Goal: Communication & Community: Answer question/provide support

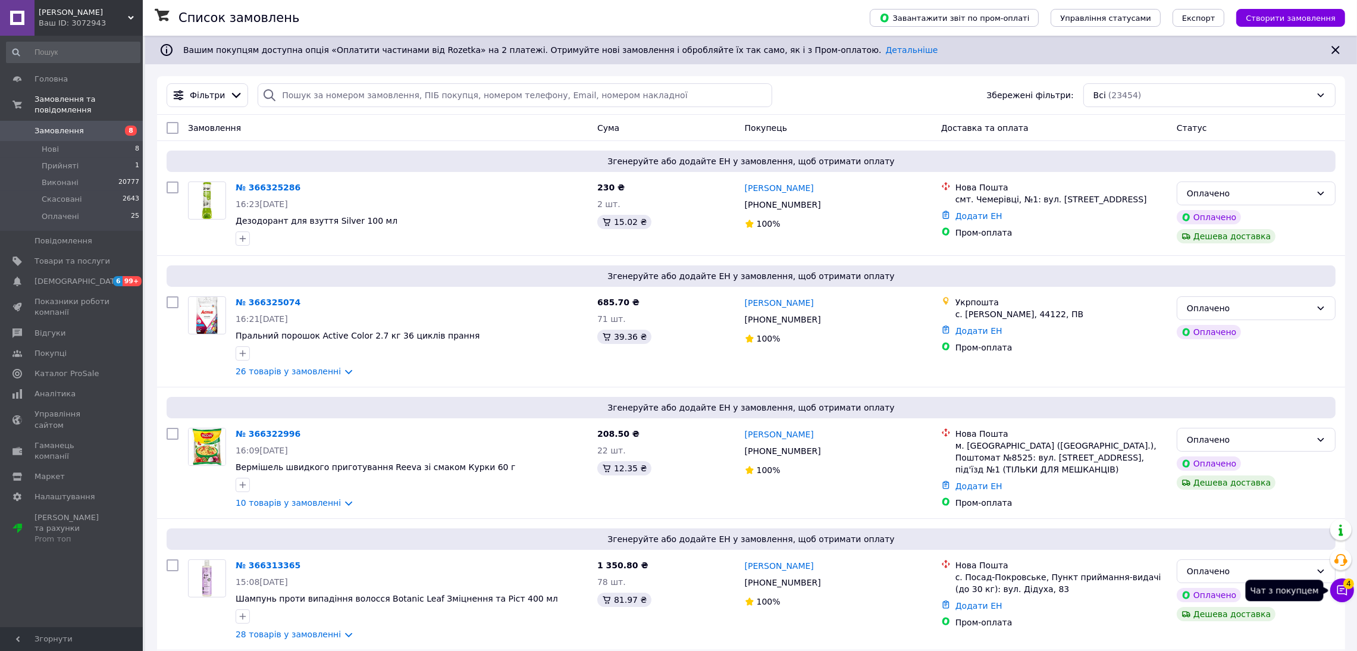
click at [1347, 596] on icon at bounding box center [1343, 590] width 12 height 12
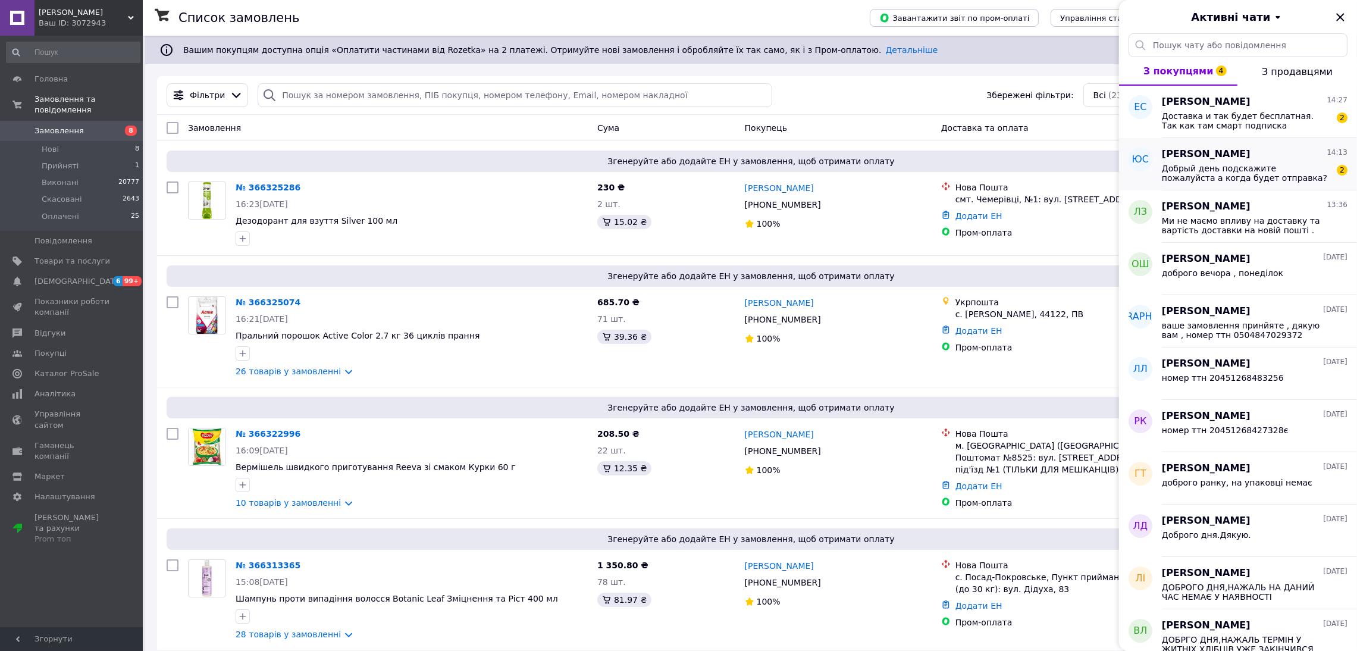
click at [1299, 179] on span "Добрый день подскажите пожалуйста а когда будет отправка?" at bounding box center [1246, 173] width 169 height 19
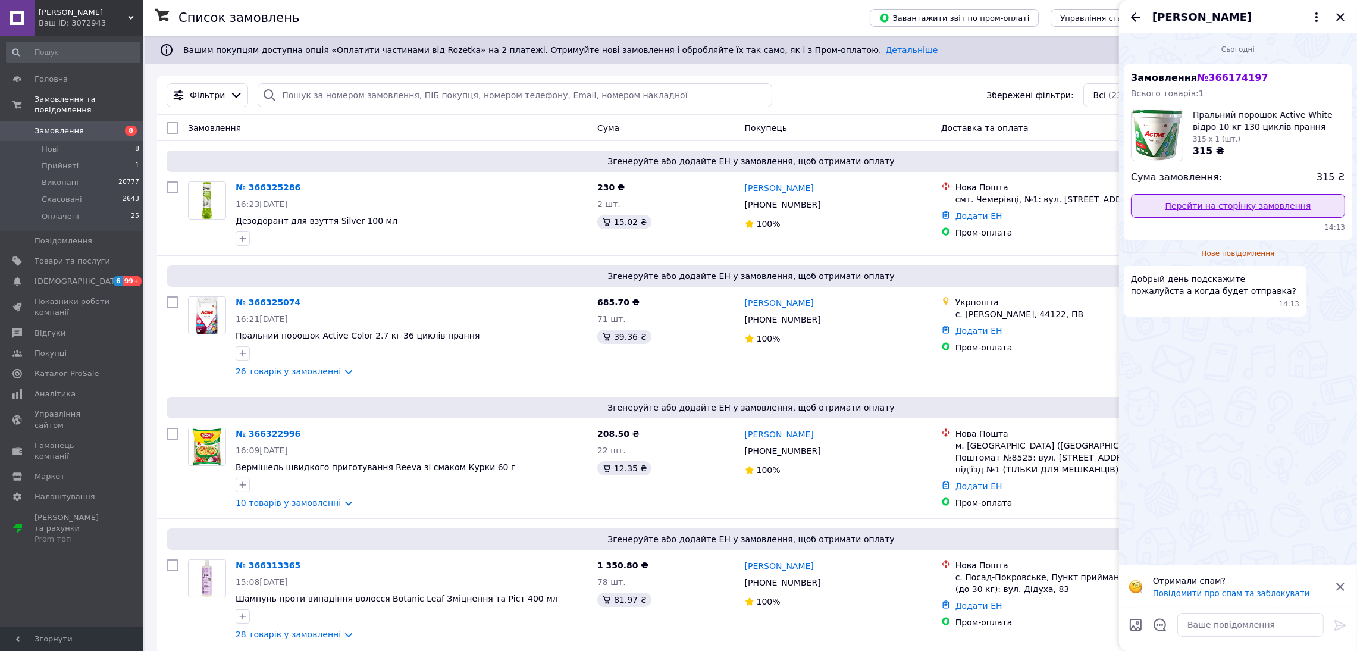
click at [1277, 212] on link "Перейти на сторінку замовлення" at bounding box center [1238, 206] width 214 height 24
click at [1240, 634] on textarea at bounding box center [1251, 625] width 146 height 24
type textarea "lj,hjuj lyz ? yjdf gjinf pfdnhf"
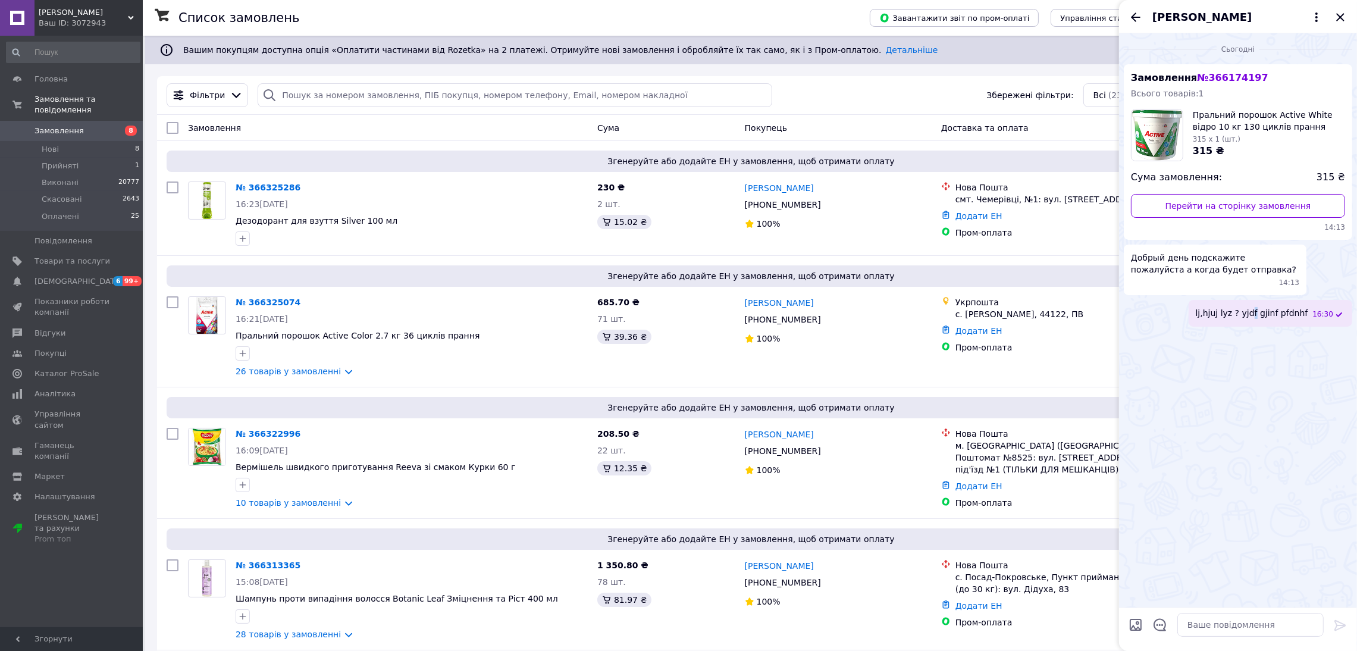
click at [1265, 321] on div "lj,hjuj lyz ? yjdf gjinf pfdnhf 16:30" at bounding box center [1271, 313] width 164 height 27
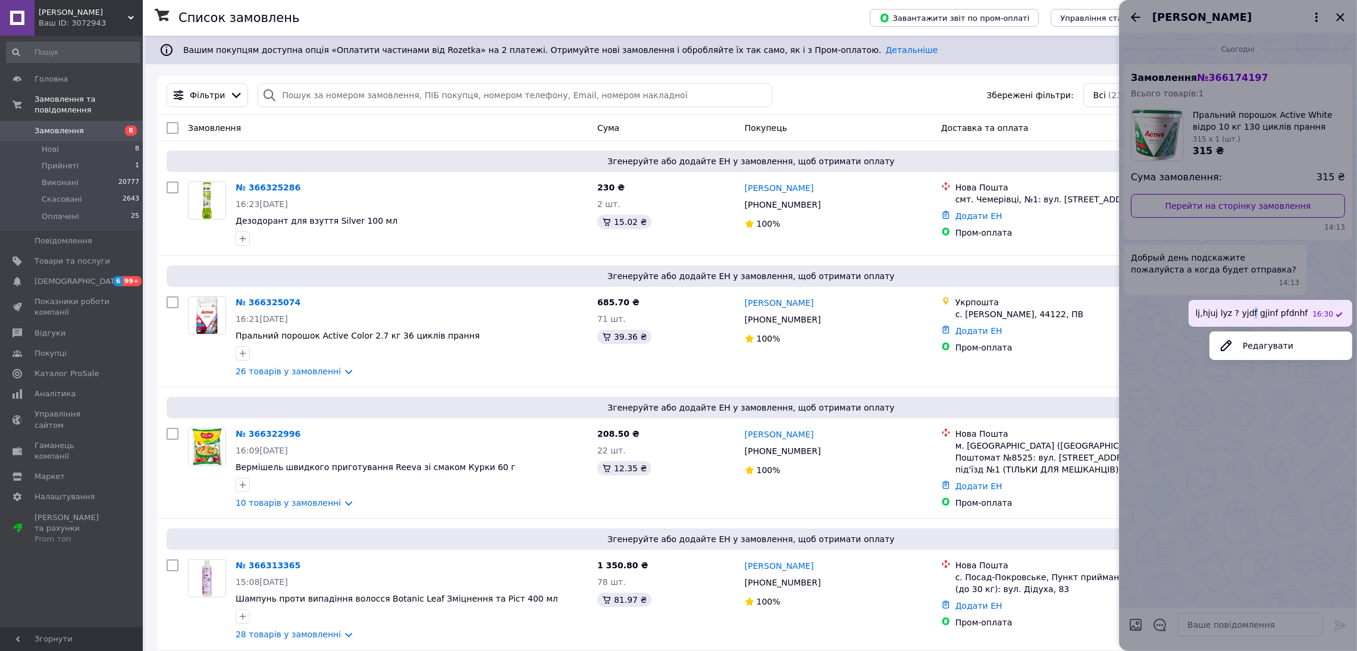
drag, startPoint x: 1295, startPoint y: 349, endPoint x: 1292, endPoint y: 357, distance: 8.3
click at [1294, 349] on button "Редагувати" at bounding box center [1281, 346] width 143 height 24
type textarea "lj,hjuj lyz ? yjdf gjinf pfdnhf"
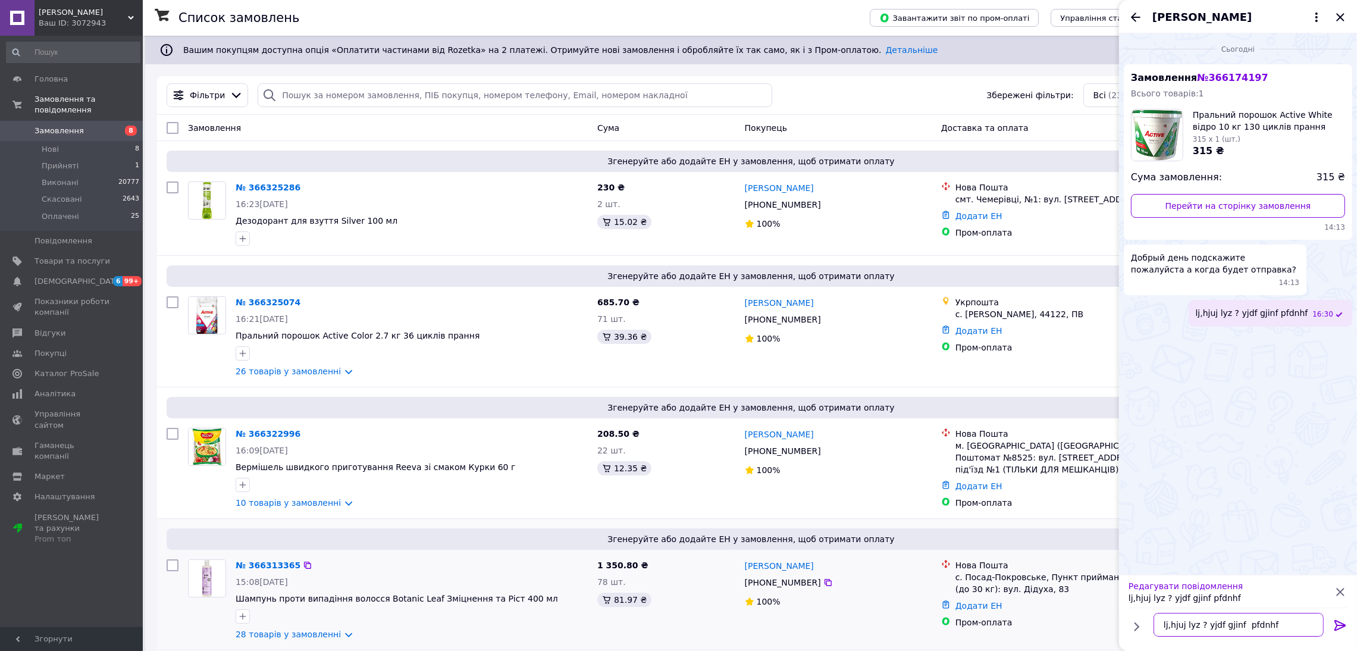
scroll to position [1, 0]
drag, startPoint x: 1270, startPoint y: 628, endPoint x: 1096, endPoint y: 630, distance: 174.4
type textarea "Доброго дня , нова пошта завтра"
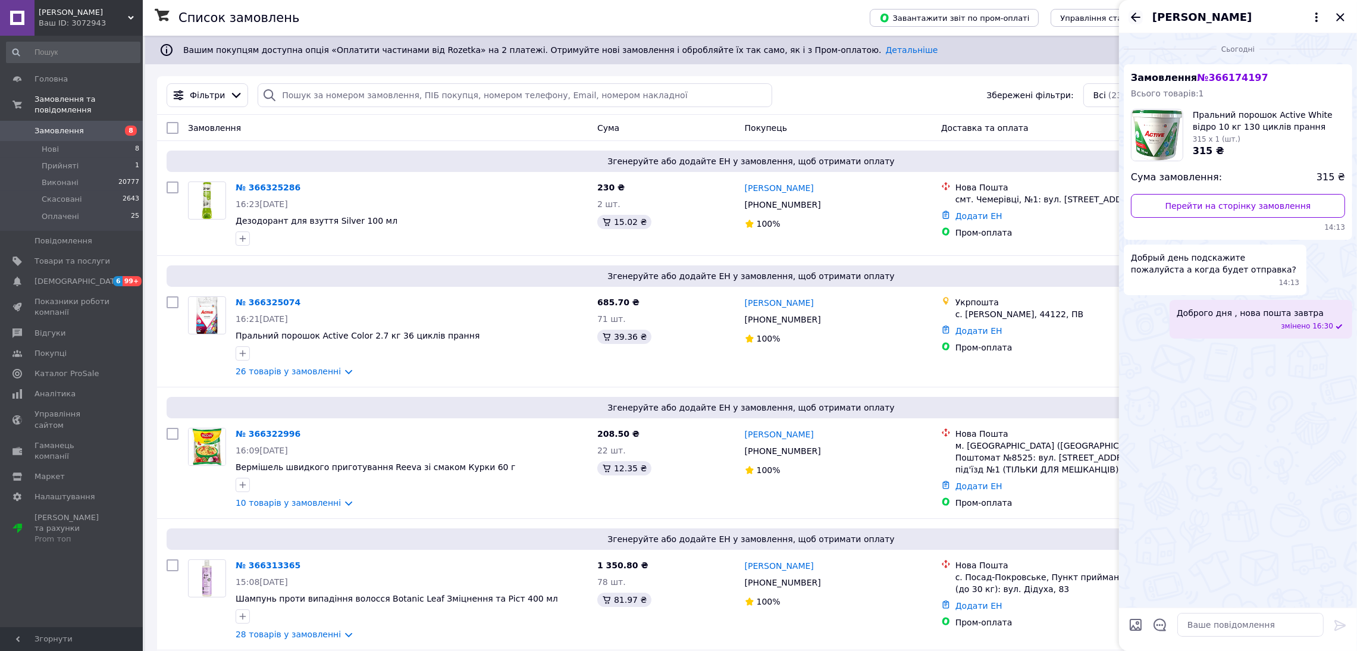
click at [1134, 20] on icon "Назад" at bounding box center [1136, 16] width 10 height 9
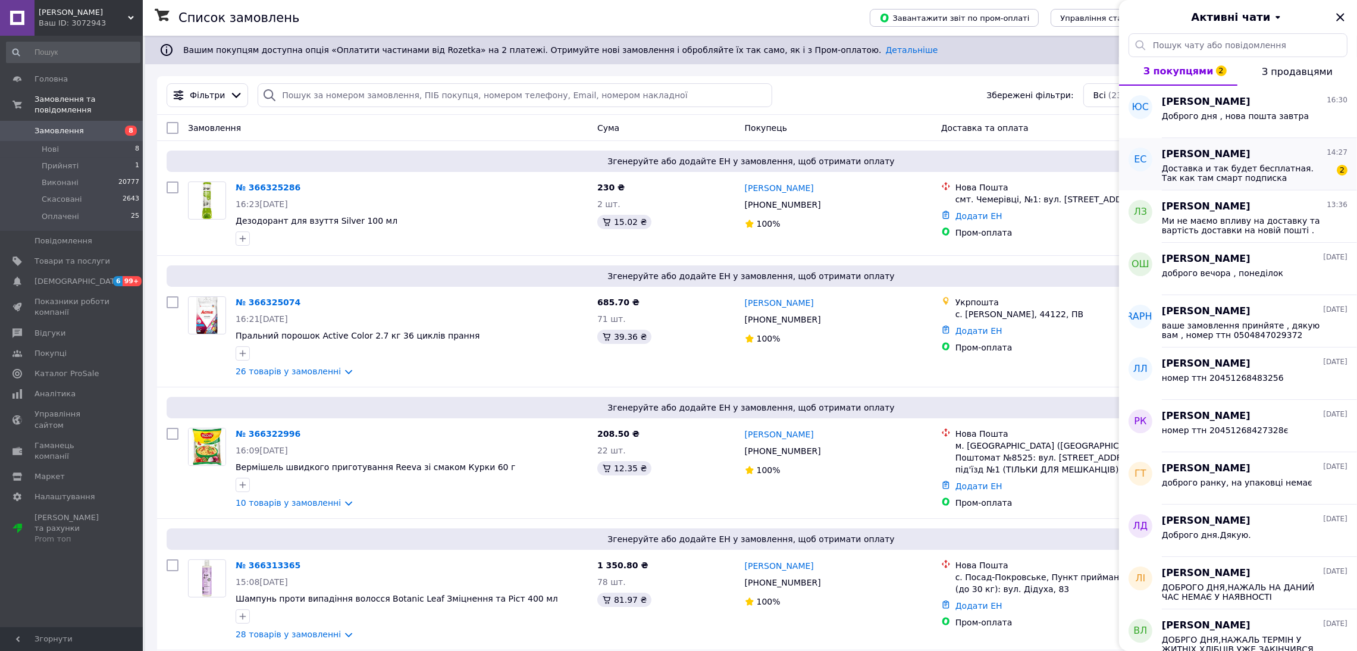
click at [1234, 178] on span "Доставка и так будет бесплатная. Так как там смарт подписка" at bounding box center [1246, 173] width 169 height 19
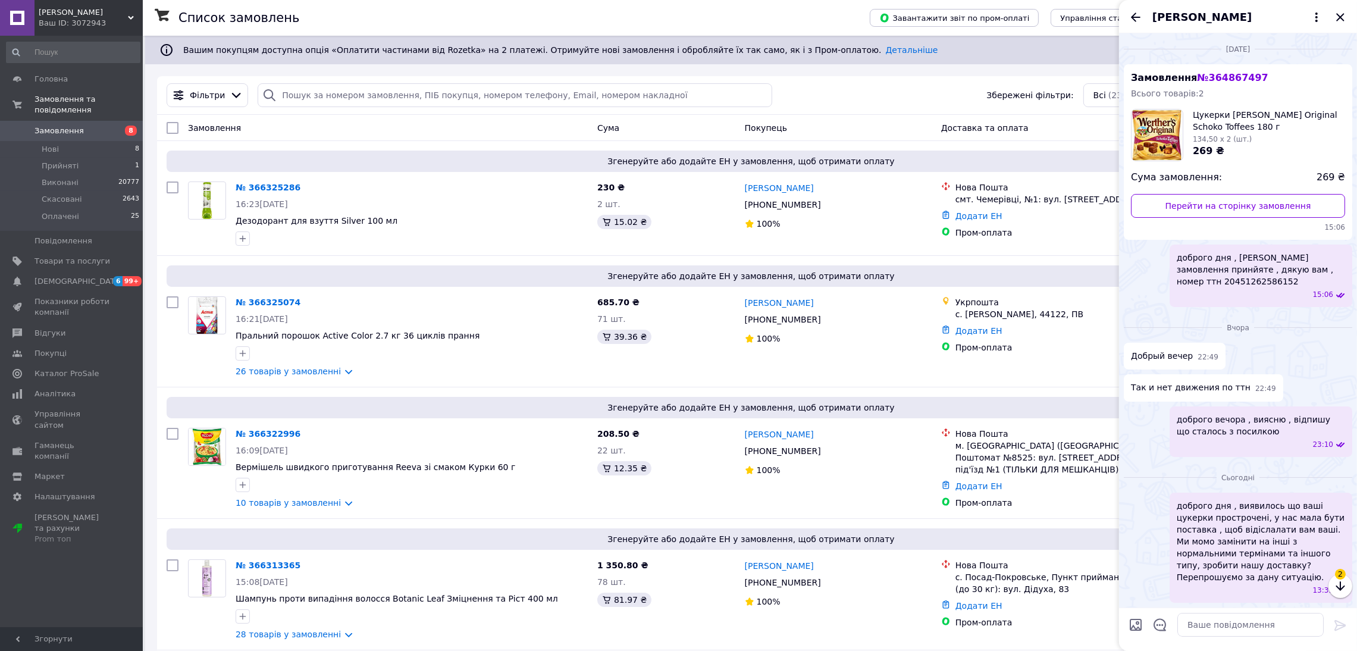
scroll to position [108, 0]
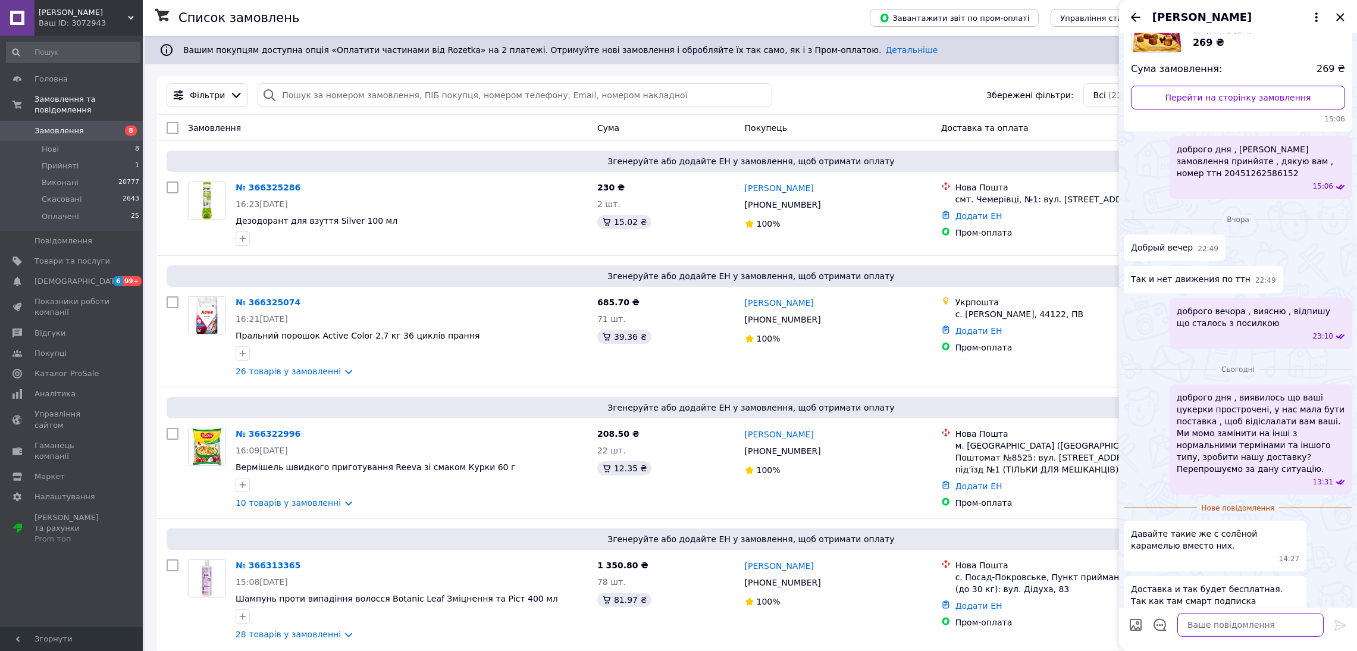
click at [1260, 628] on textarea at bounding box center [1251, 625] width 146 height 24
type textarea "добре , перепрошуємо ще раз"
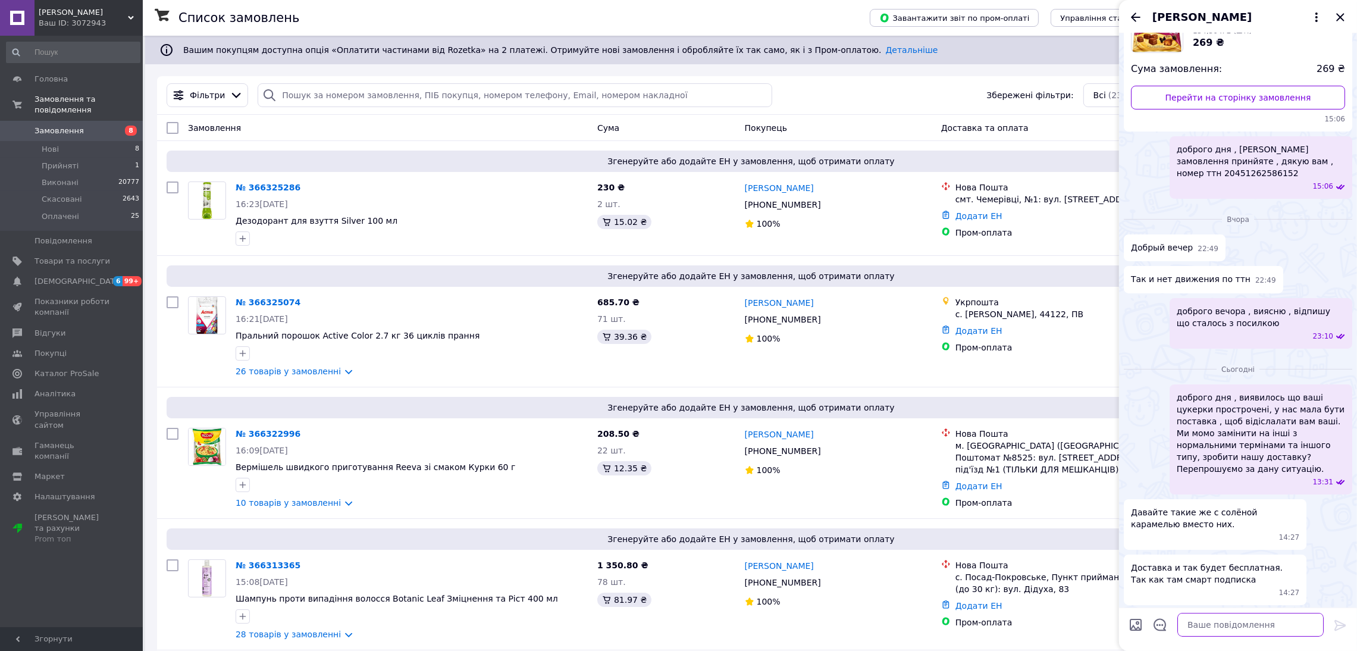
scroll to position [118, 0]
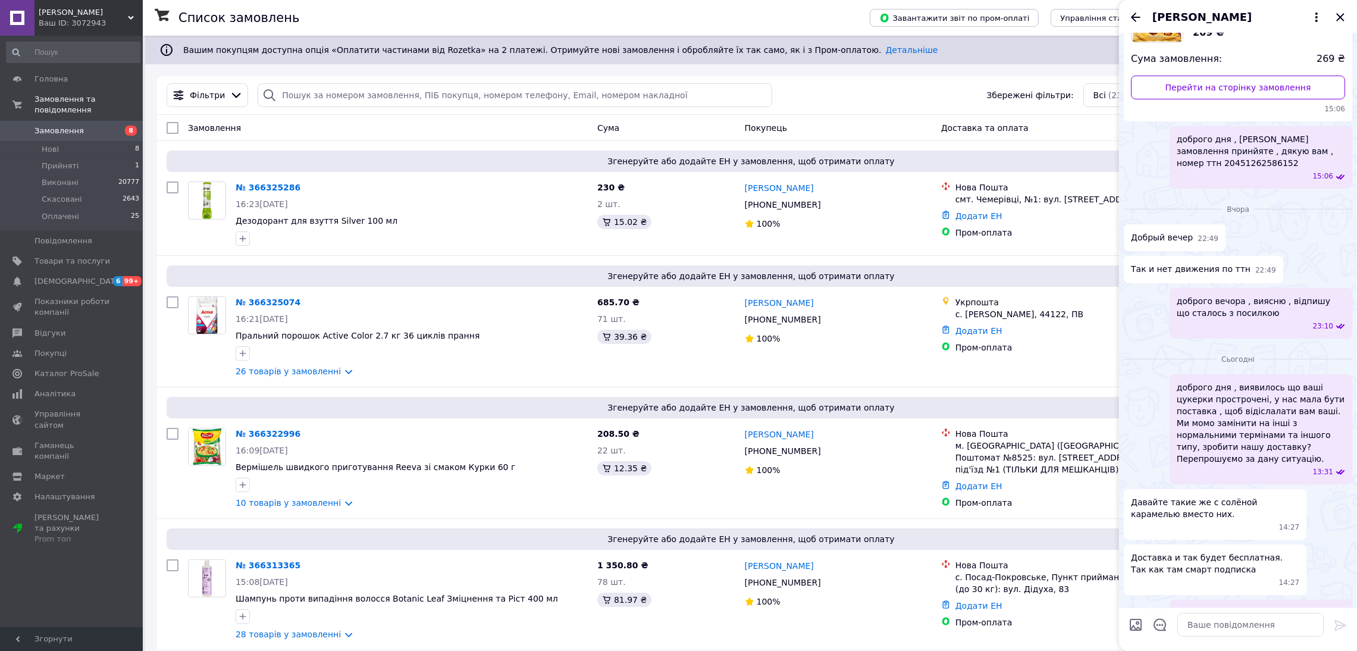
drag, startPoint x: 1336, startPoint y: 16, endPoint x: 1205, endPoint y: 71, distance: 142.5
click at [1336, 17] on icon "Закрити" at bounding box center [1341, 17] width 14 height 14
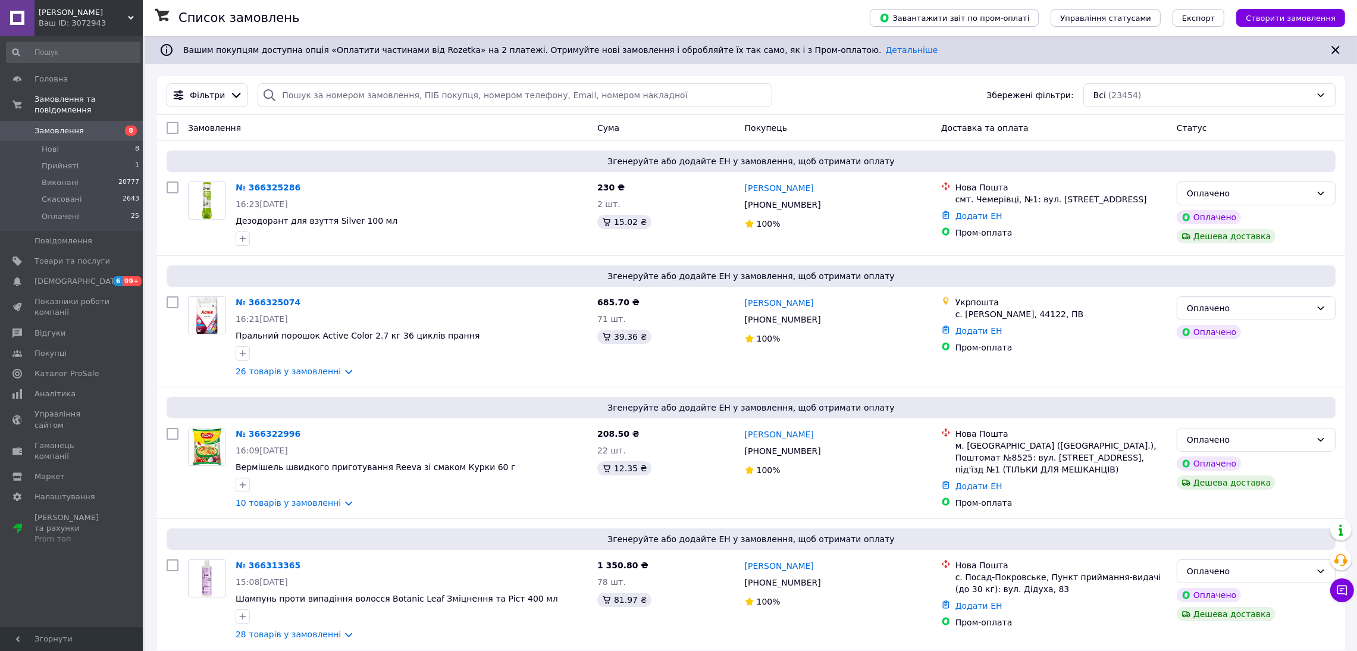
click at [92, 126] on span "Замовлення" at bounding box center [73, 131] width 76 height 11
